Goal: Navigation & Orientation: Find specific page/section

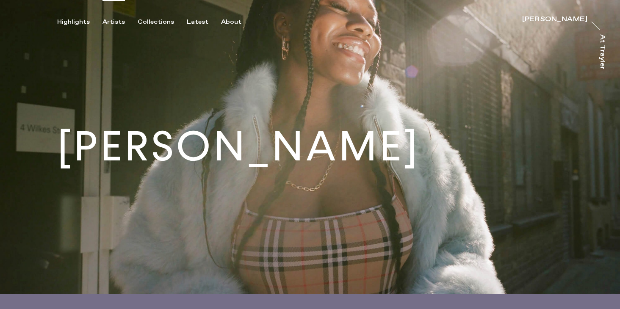
click at [112, 22] on div "Artists" at bounding box center [114, 22] width 22 height 8
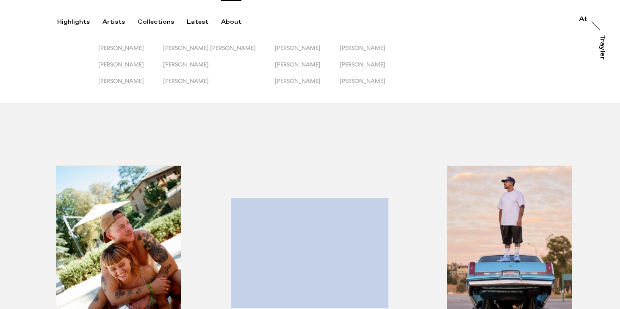
click at [223, 22] on div "About" at bounding box center [231, 22] width 20 height 8
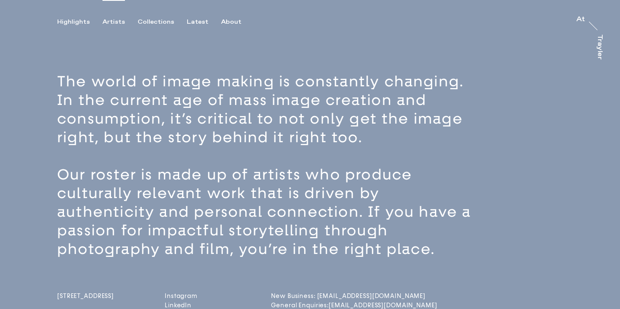
click at [112, 22] on div "Artists" at bounding box center [114, 22] width 22 height 8
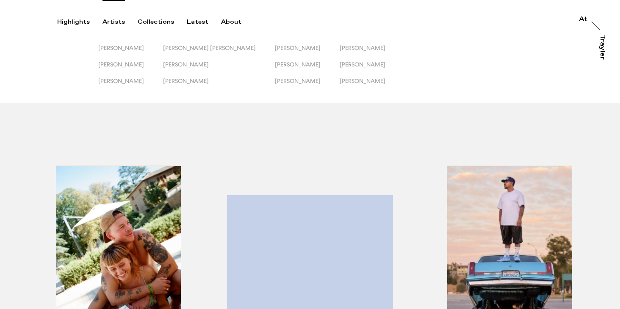
click at [302, 272] on div "button" at bounding box center [309, 264] width 195 height 264
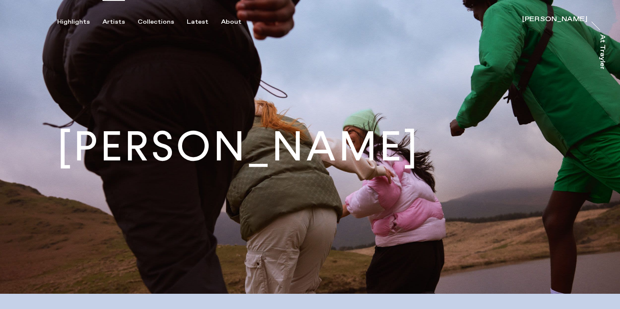
click at [117, 21] on div "Artists" at bounding box center [114, 22] width 22 height 8
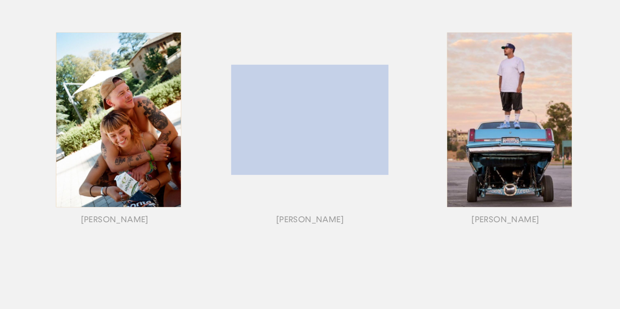
scroll to position [135, 0]
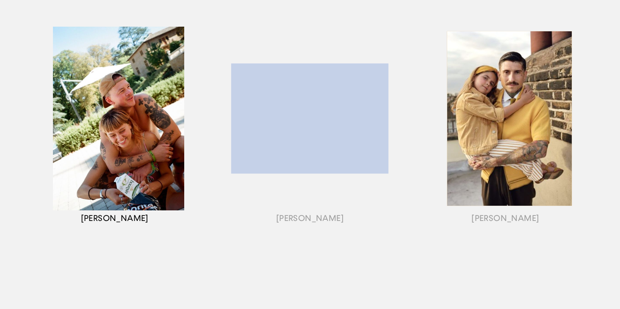
click at [138, 157] on div "button" at bounding box center [114, 129] width 195 height 264
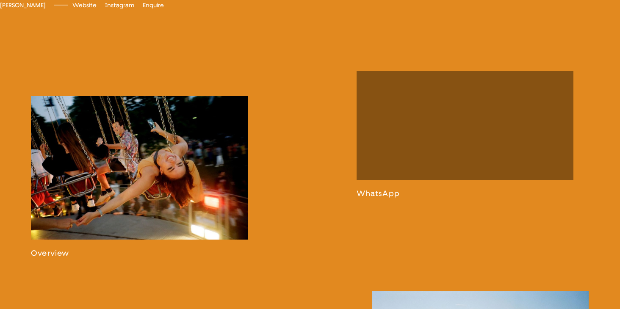
scroll to position [469, 0]
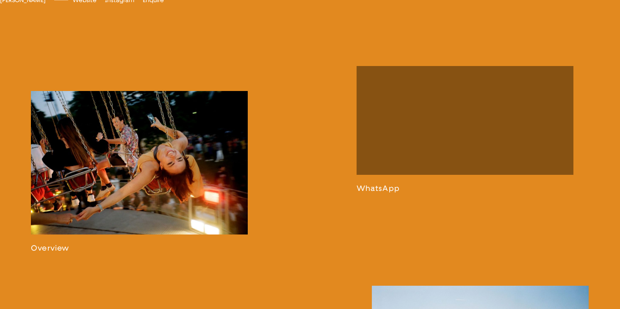
click at [118, 188] on link at bounding box center [139, 172] width 217 height 162
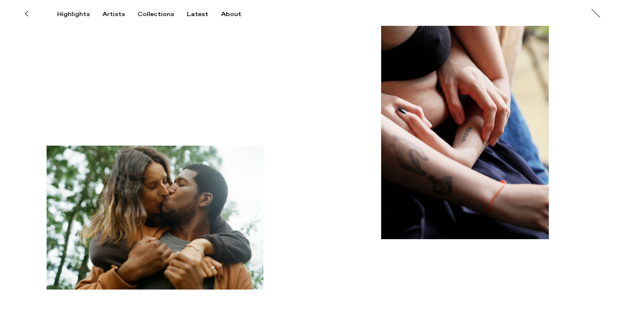
scroll to position [1613, 0]
